Goal: Information Seeking & Learning: Learn about a topic

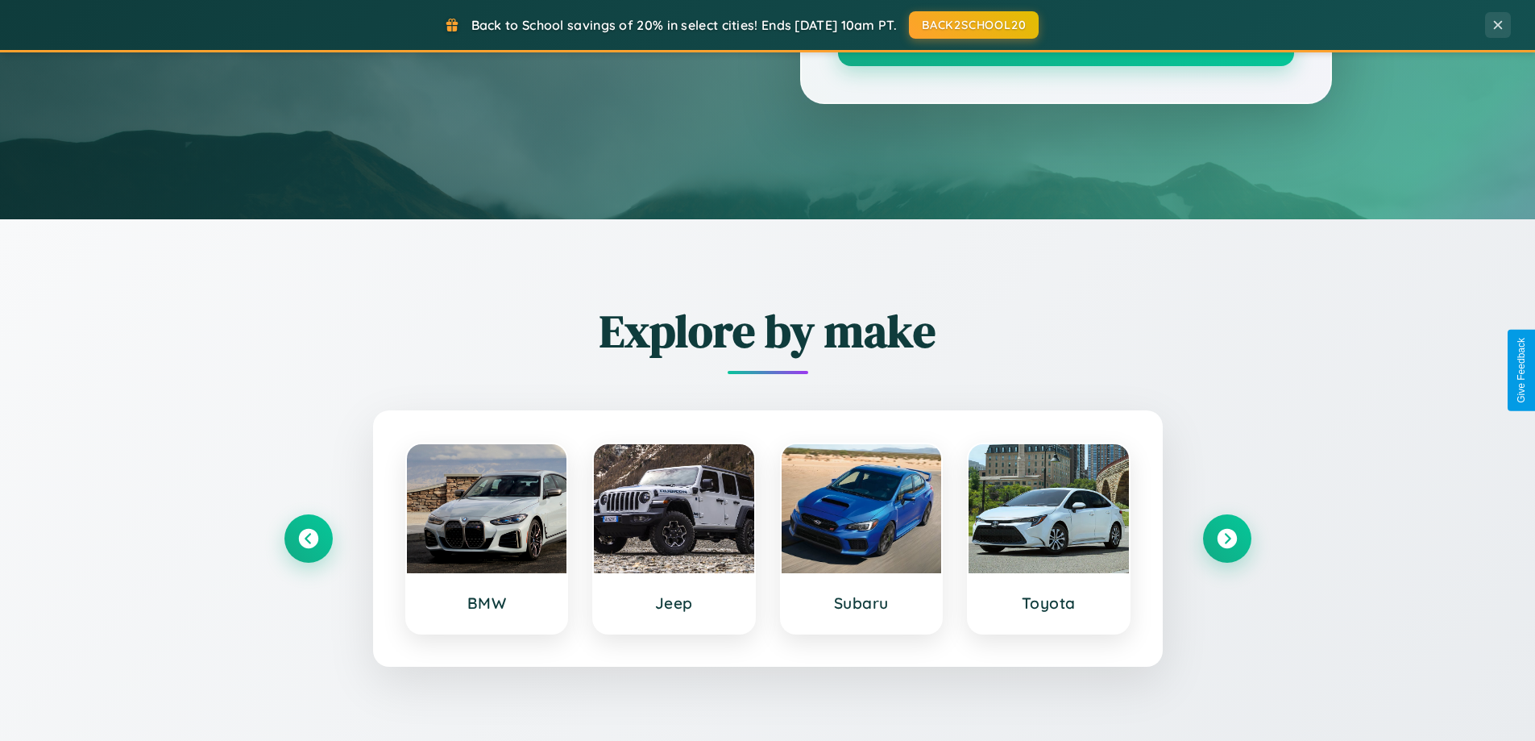
scroll to position [3101, 0]
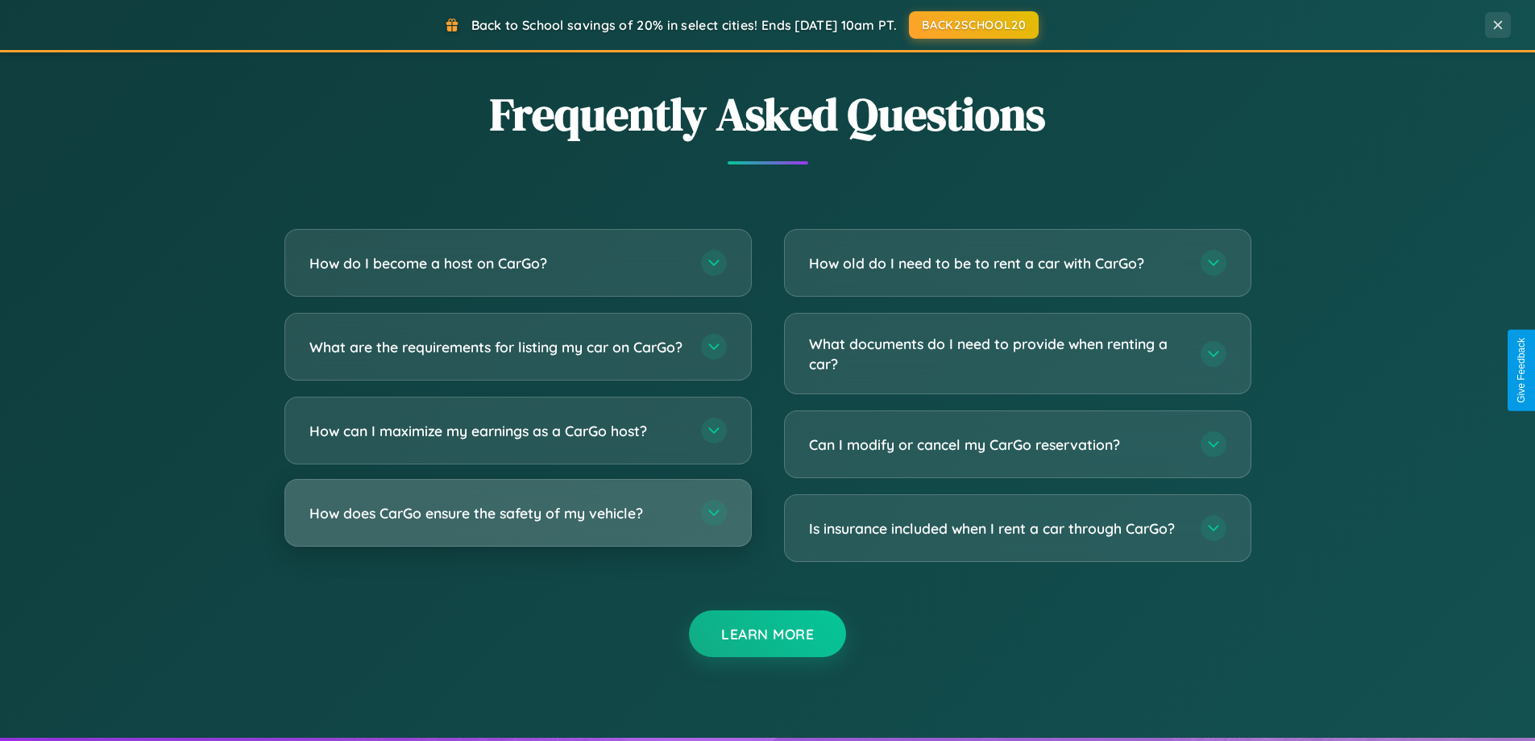
click at [517, 523] on h3 "How does CarGo ensure the safety of my vehicle?" at bounding box center [497, 513] width 376 height 20
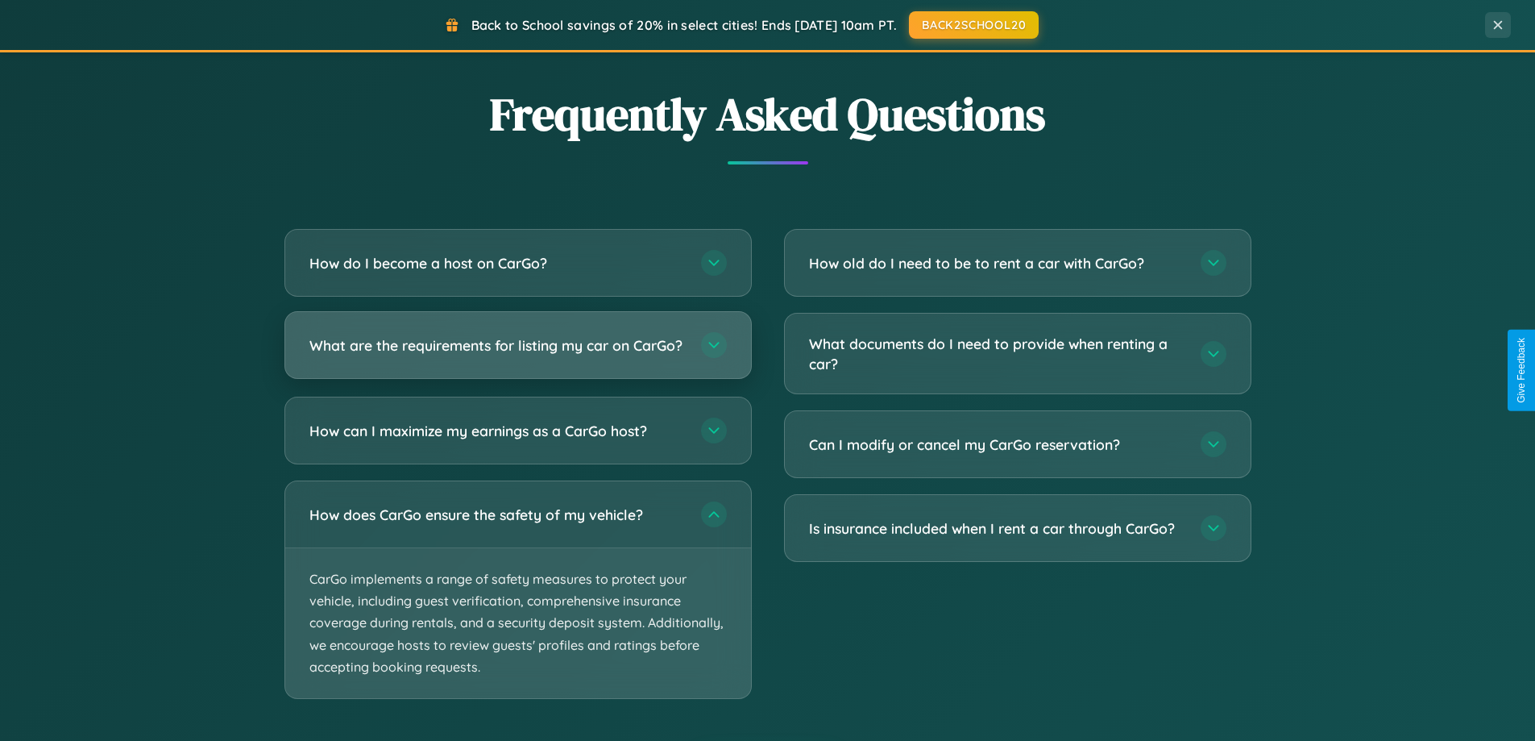
click at [517, 353] on h3 "What are the requirements for listing my car on CarGo?" at bounding box center [497, 345] width 376 height 20
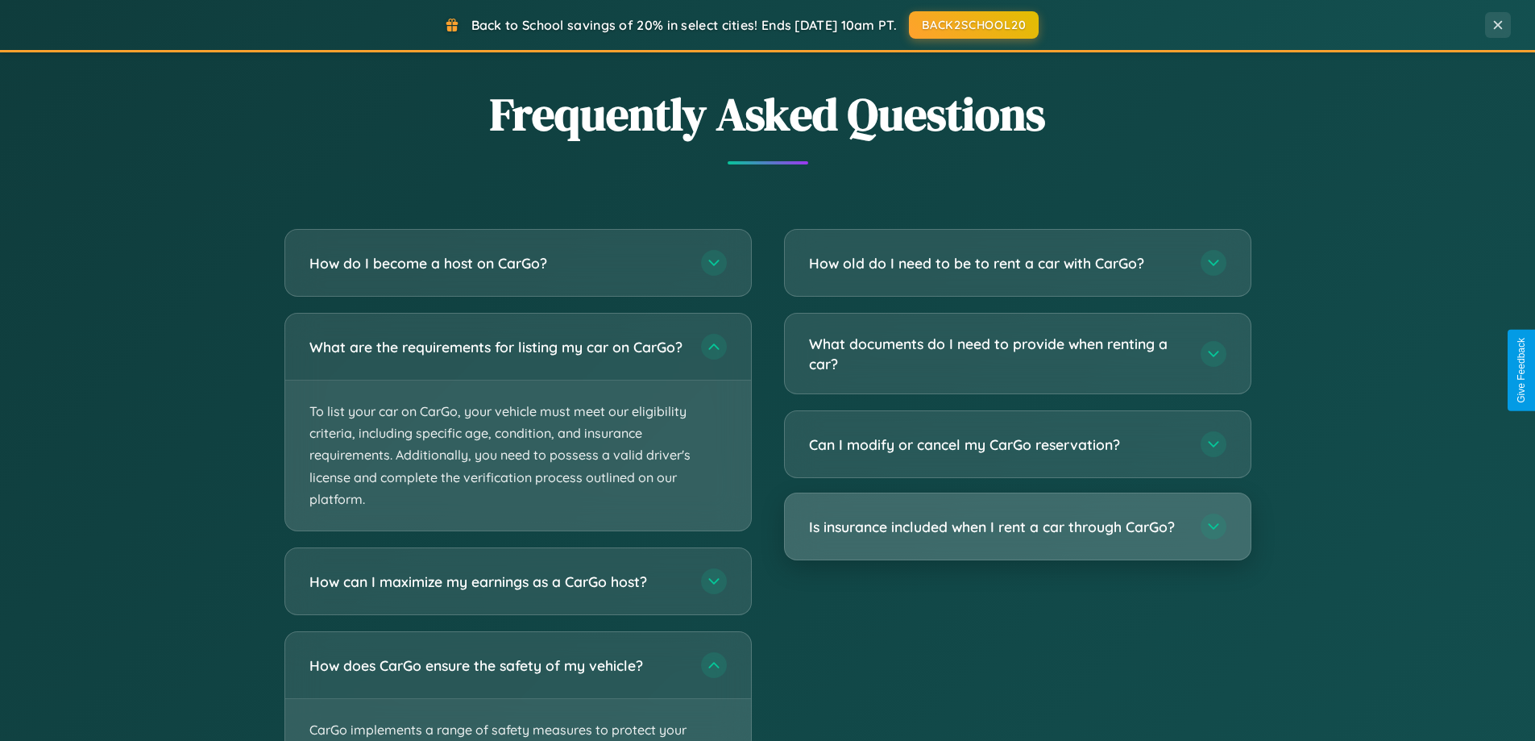
click at [1017, 527] on h3 "Is insurance included when I rent a car through CarGo?" at bounding box center [997, 527] width 376 height 20
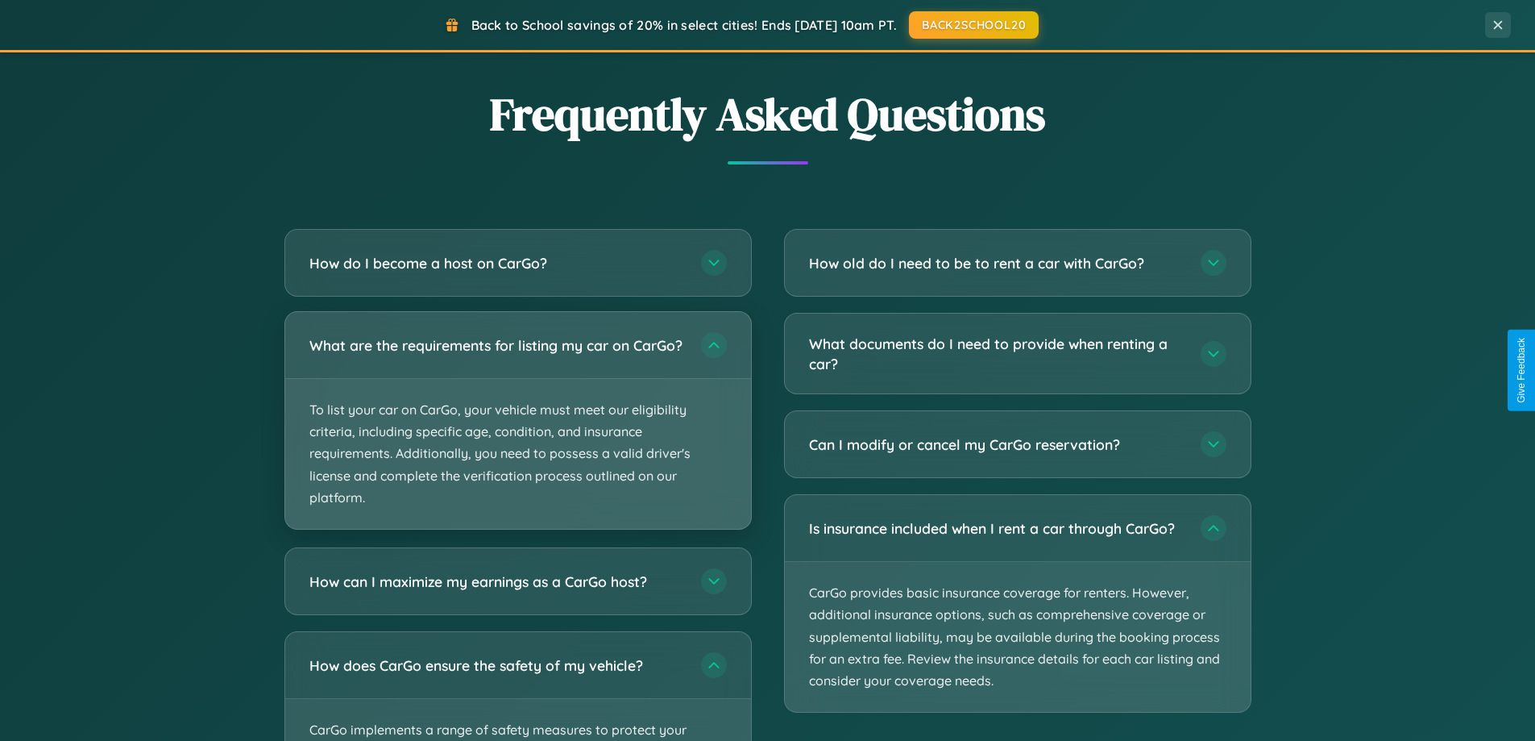
click at [517, 427] on p "To list your car on CarGo, your vehicle must meet our eligibility criteria, inc…" at bounding box center [518, 454] width 466 height 150
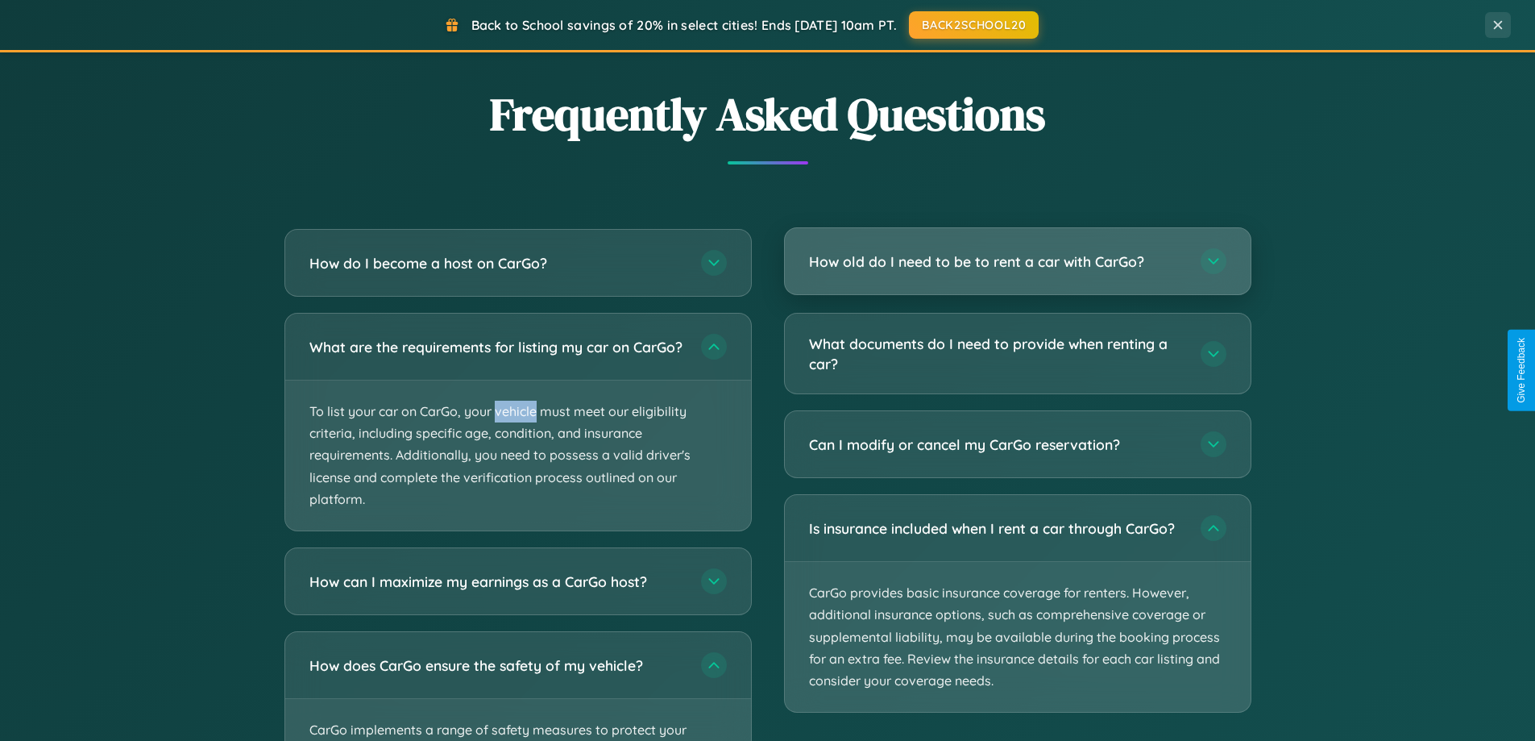
click at [1017, 261] on h3 "How old do I need to be to rent a car with CarGo?" at bounding box center [997, 261] width 376 height 20
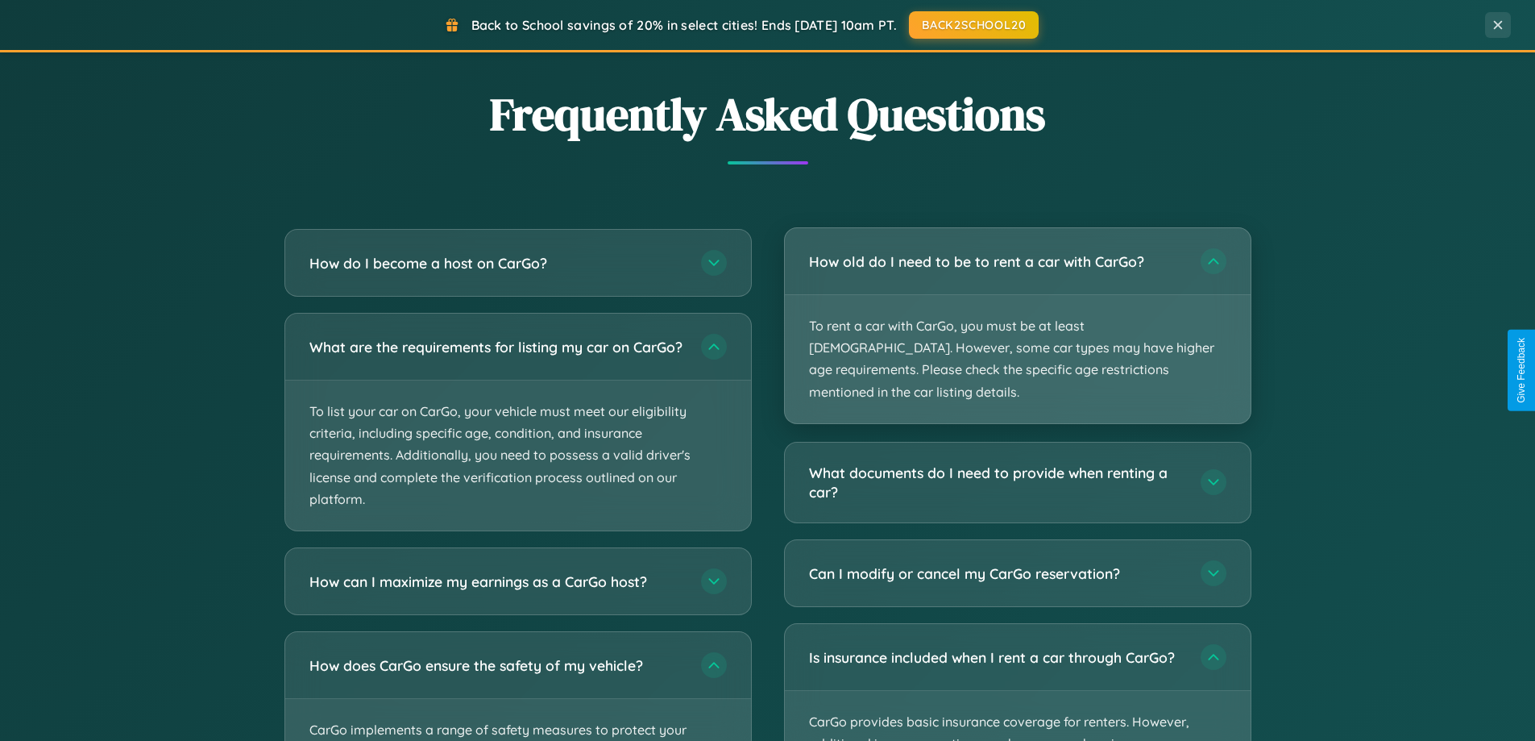
click at [1017, 314] on p "To rent a car with CarGo, you must be at least [DEMOGRAPHIC_DATA]. However, som…" at bounding box center [1018, 359] width 466 height 128
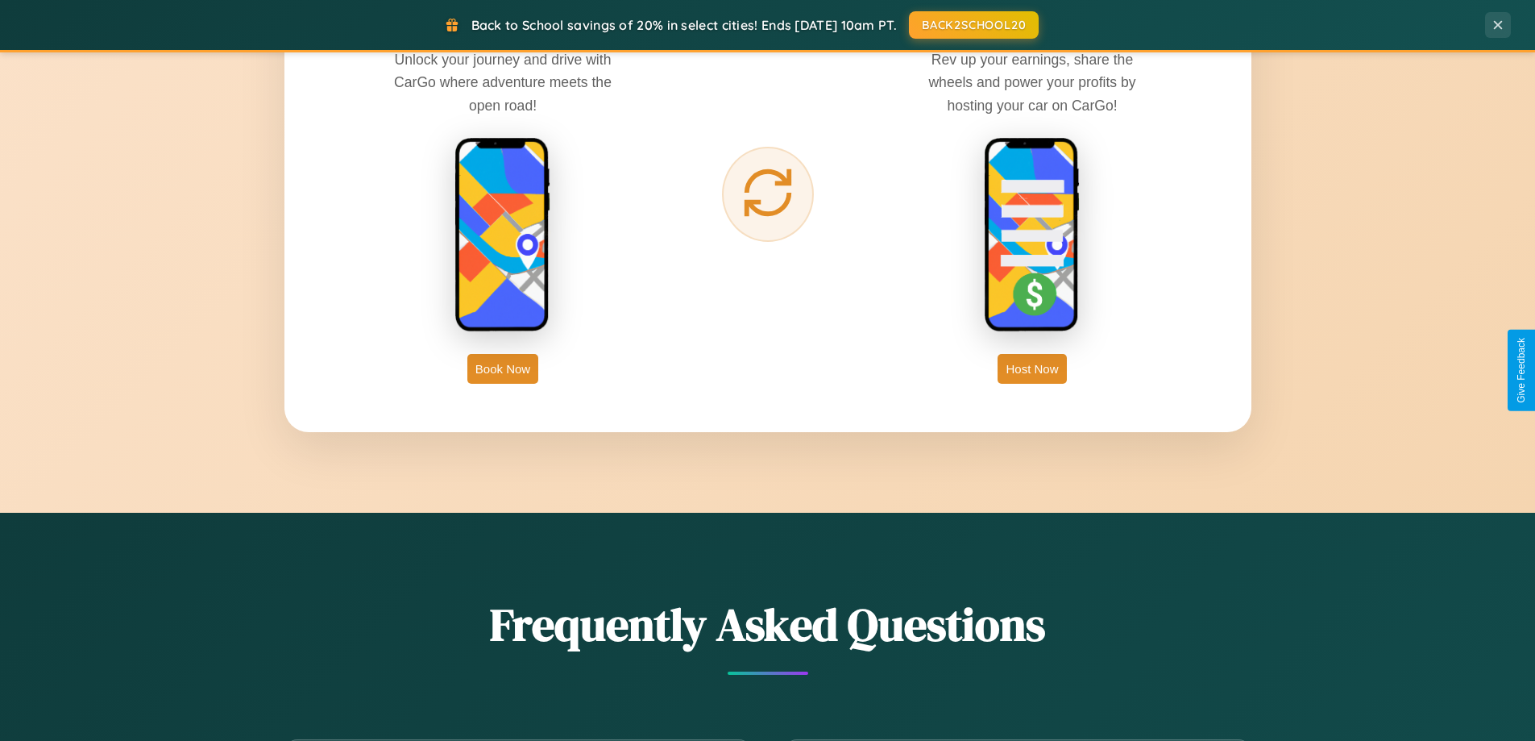
scroll to position [0, 0]
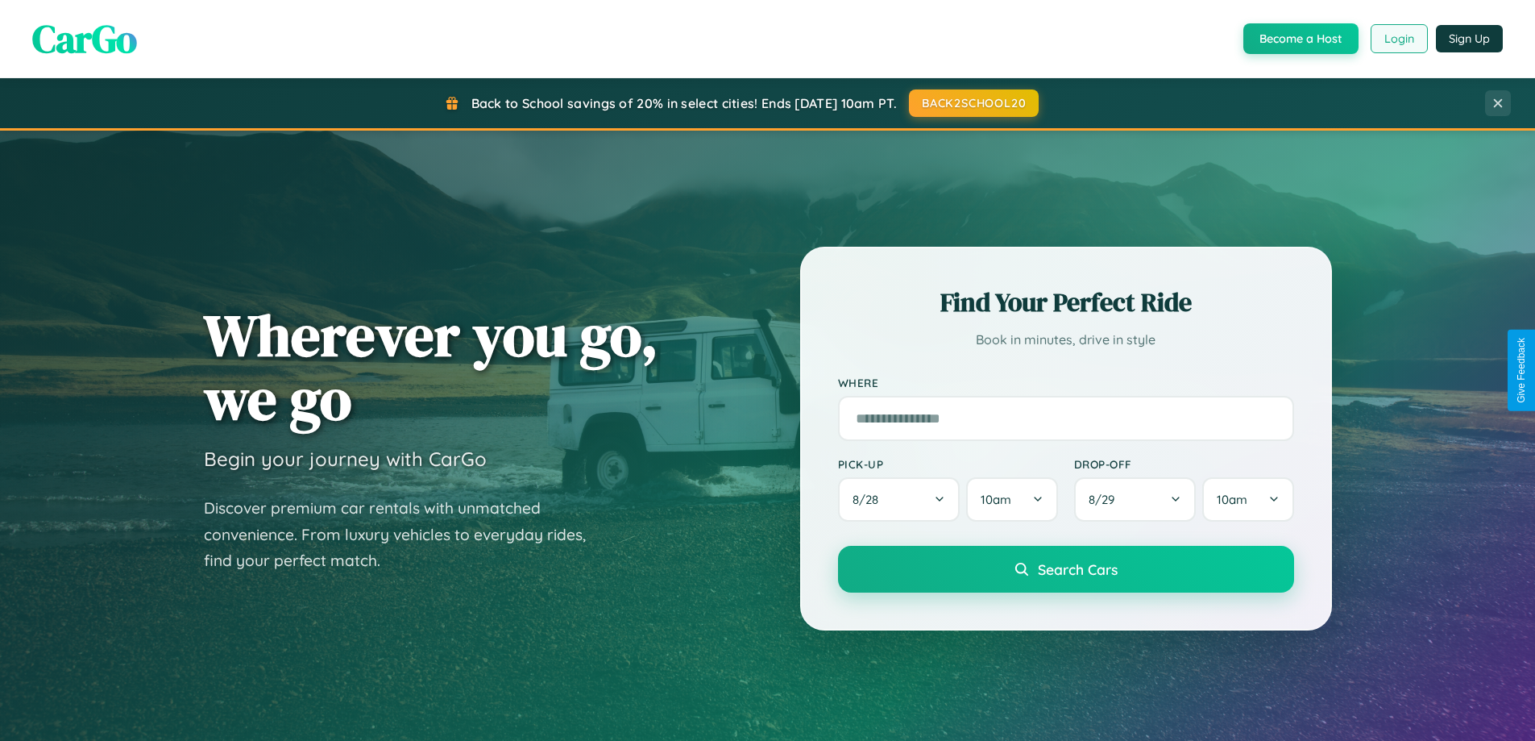
click at [1398, 39] on button "Login" at bounding box center [1399, 38] width 57 height 29
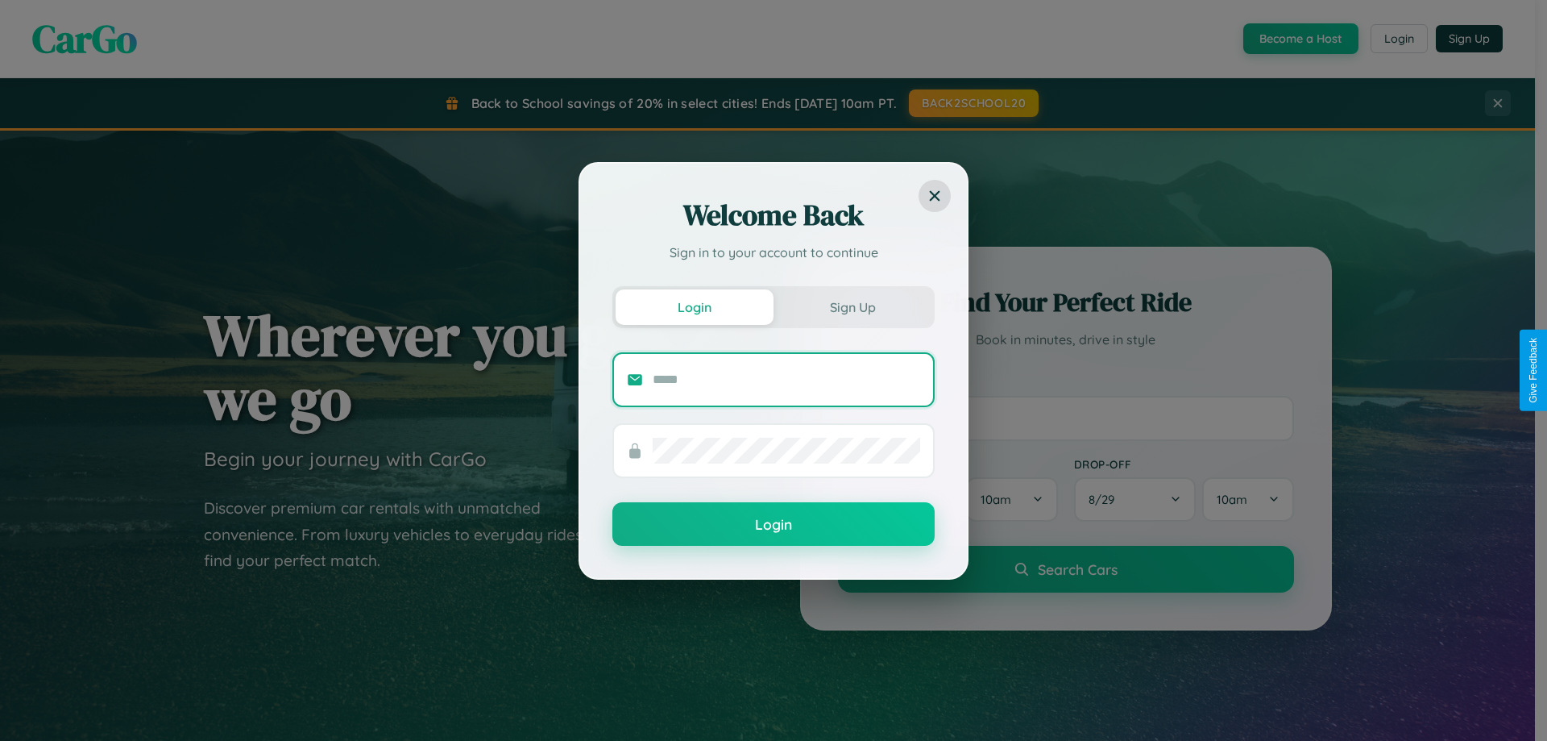
click at [787, 379] on input "text" at bounding box center [787, 380] width 268 height 26
type input "**********"
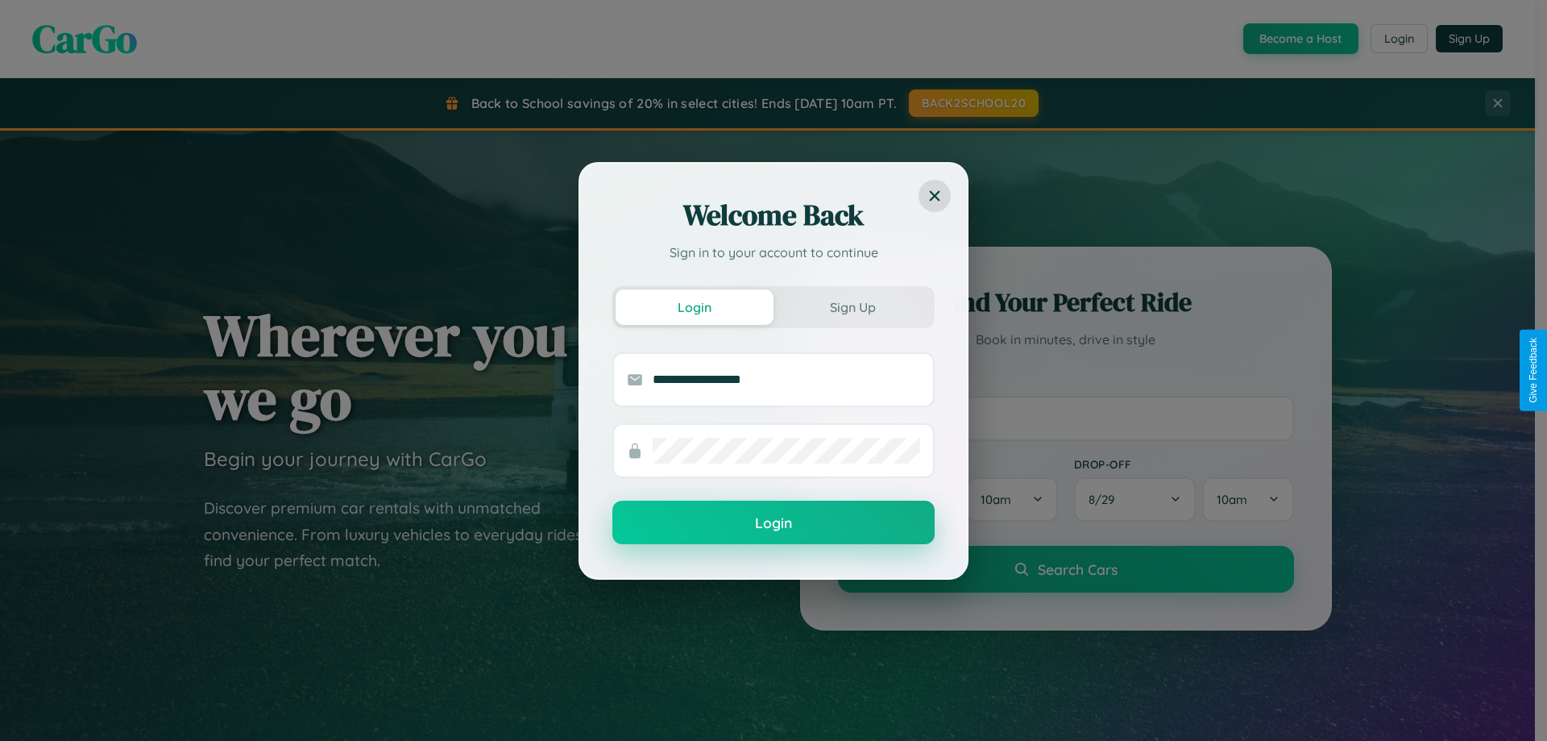
click at [774, 523] on button "Login" at bounding box center [773, 522] width 322 height 44
